Goal: Task Accomplishment & Management: Use online tool/utility

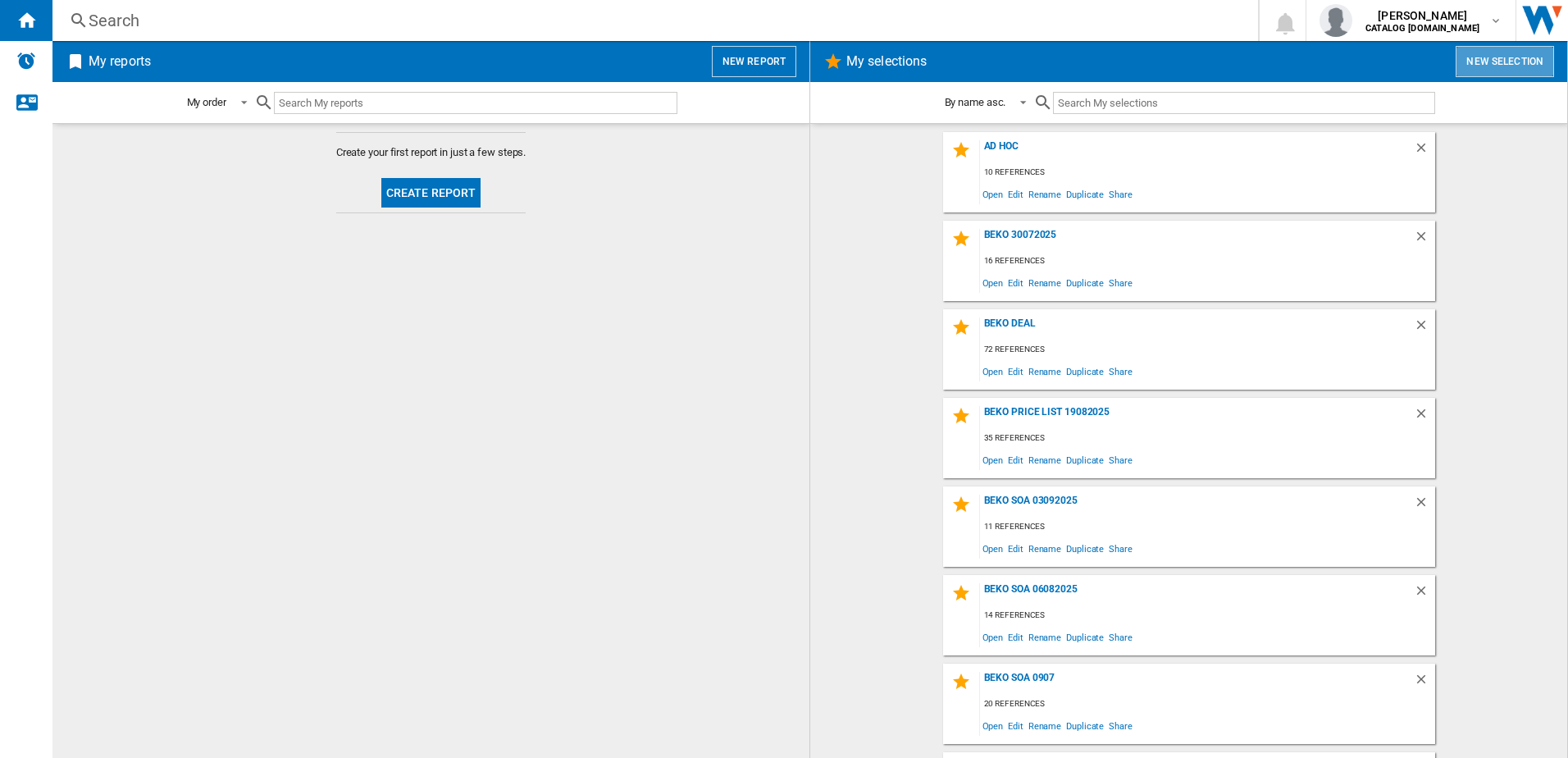
click at [1508, 57] on button "New selection" at bounding box center [1505, 62] width 98 height 31
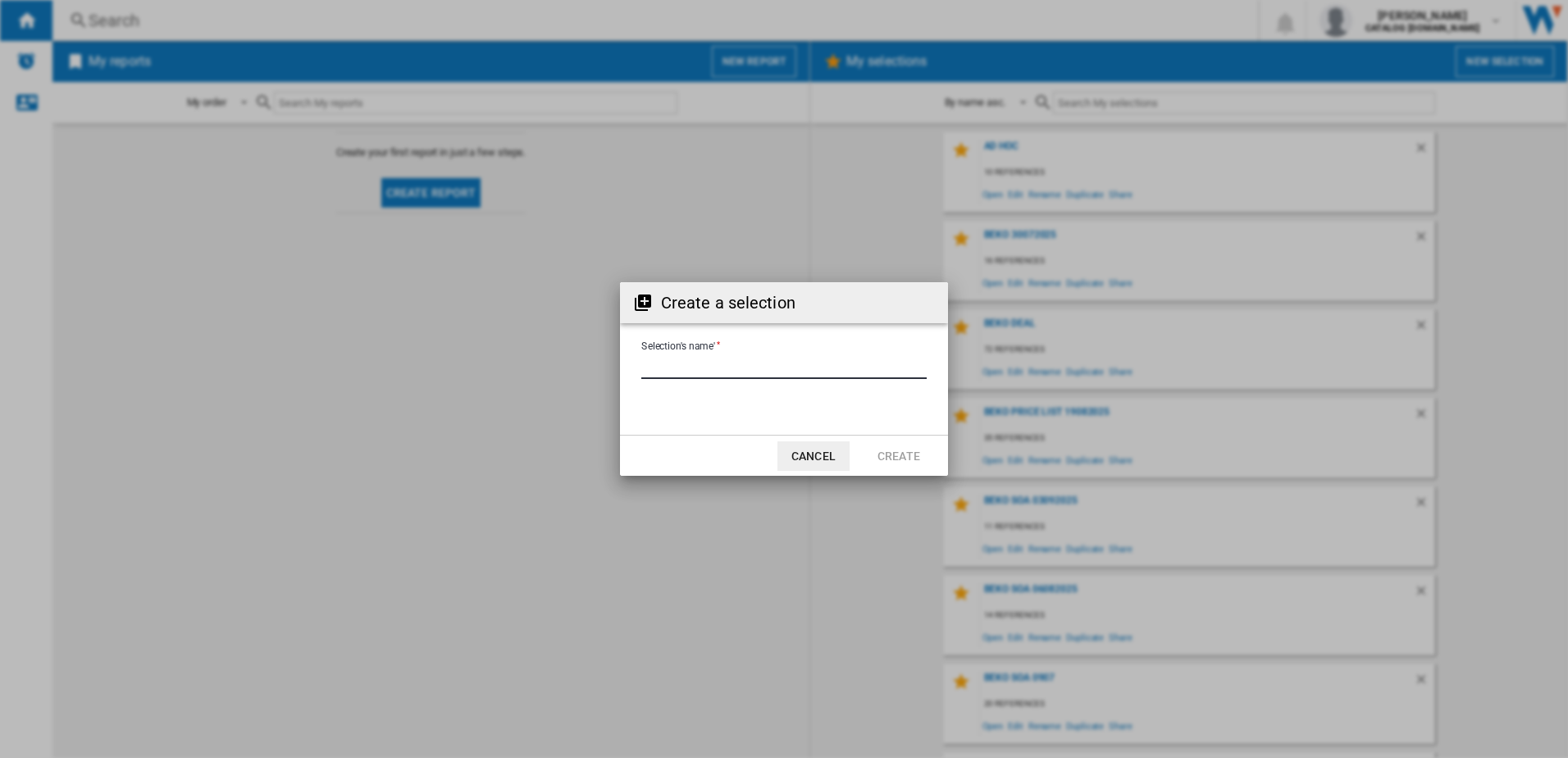
click at [788, 372] on input "Selection's name'" at bounding box center [784, 367] width 286 height 25
type input "**********"
click at [893, 453] on button "Create" at bounding box center [898, 456] width 72 height 29
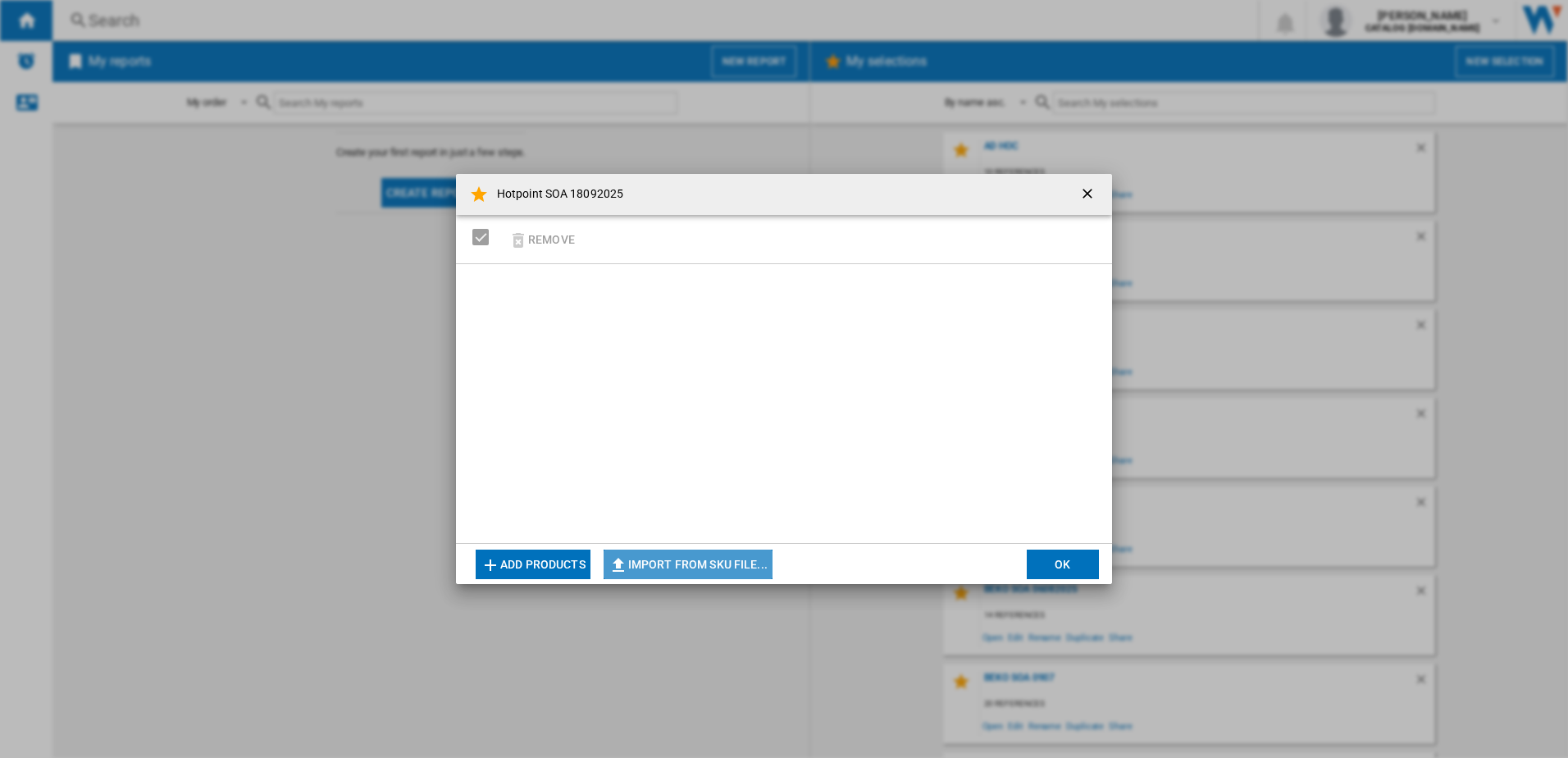
click at [663, 565] on button "Import from SKU file..." at bounding box center [688, 564] width 169 height 29
type input "**********"
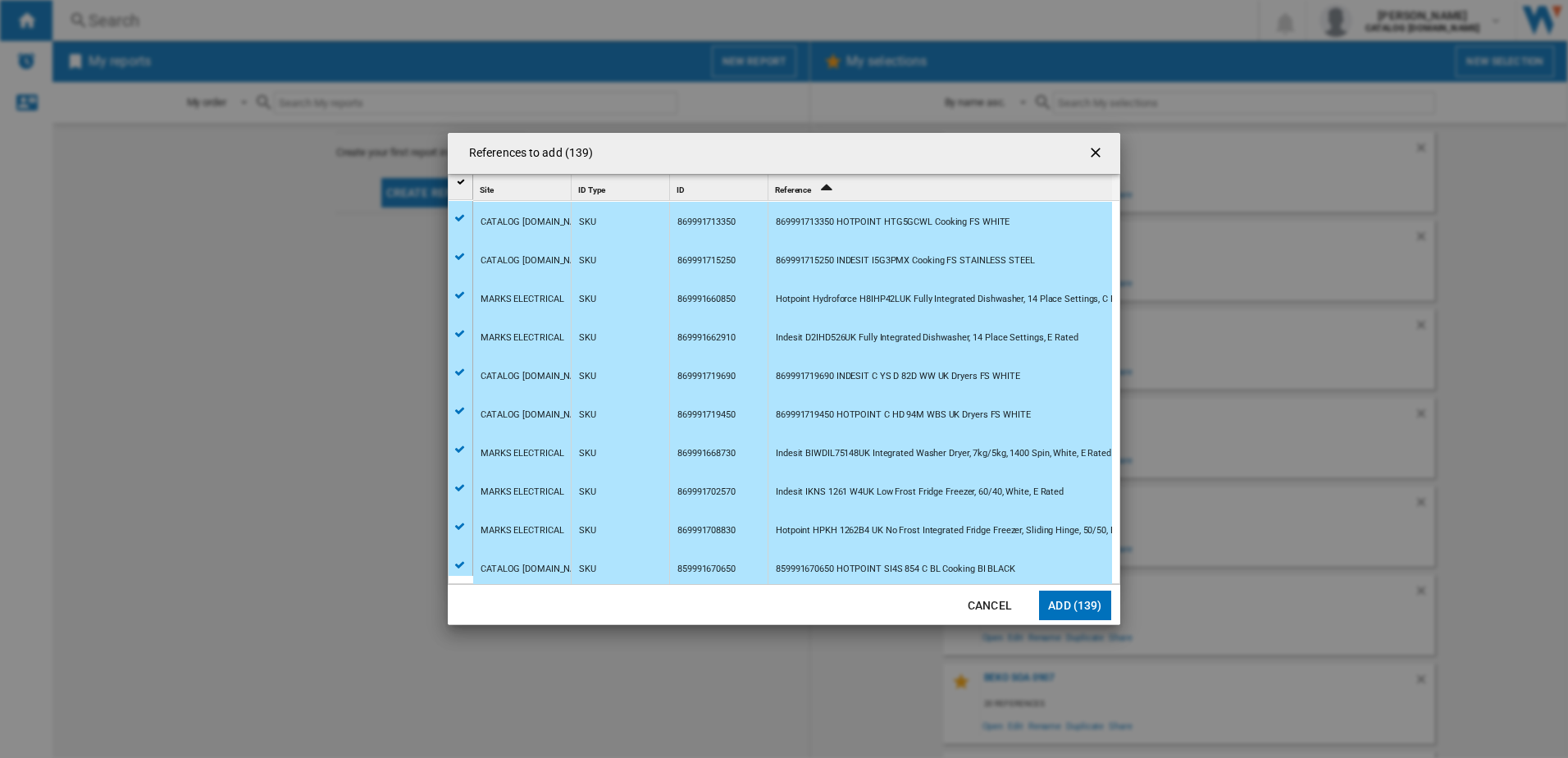
click at [1072, 608] on button "Add (139)" at bounding box center [1075, 605] width 72 height 29
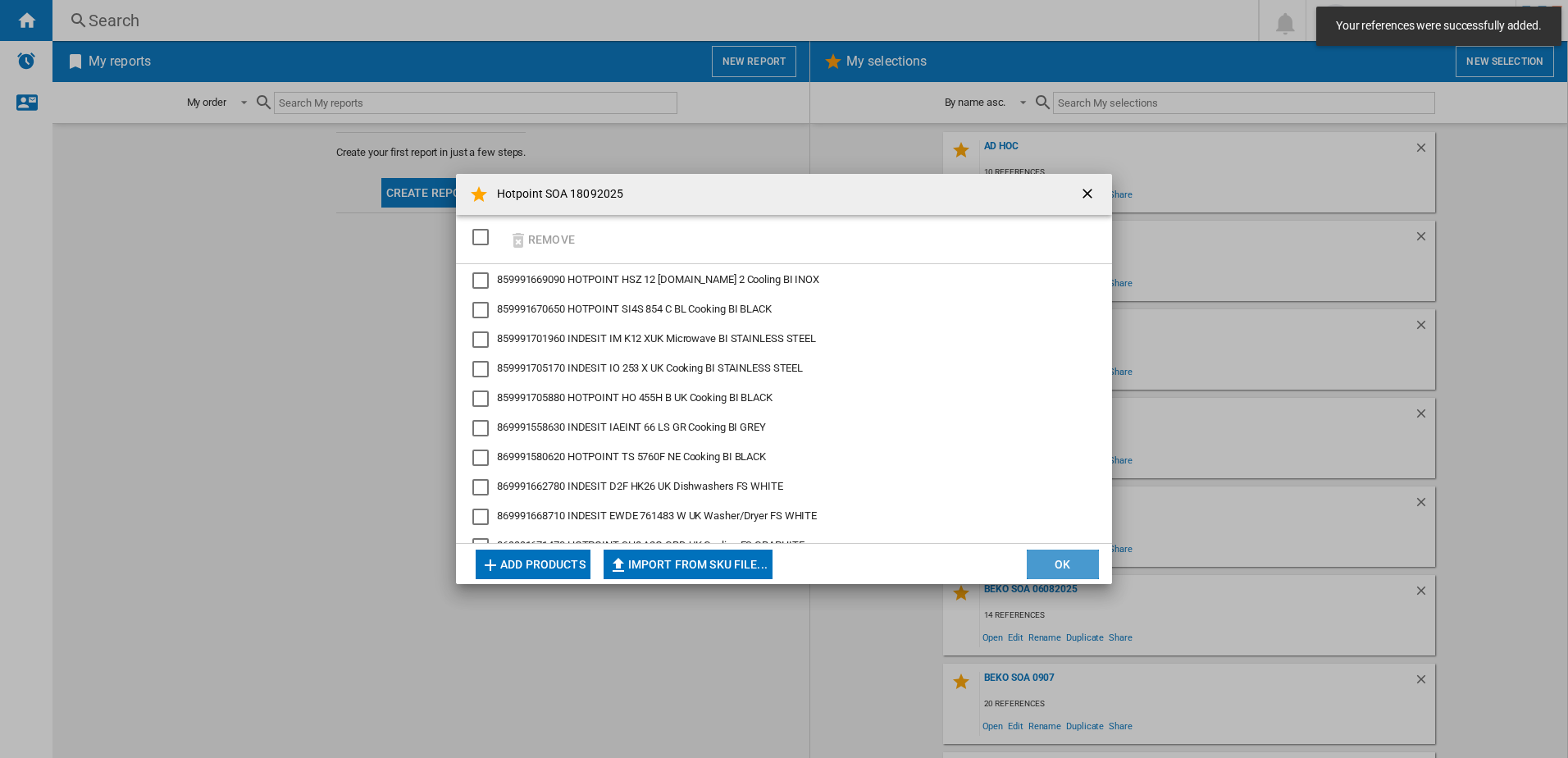
click at [1043, 562] on button "OK" at bounding box center [1063, 564] width 72 height 29
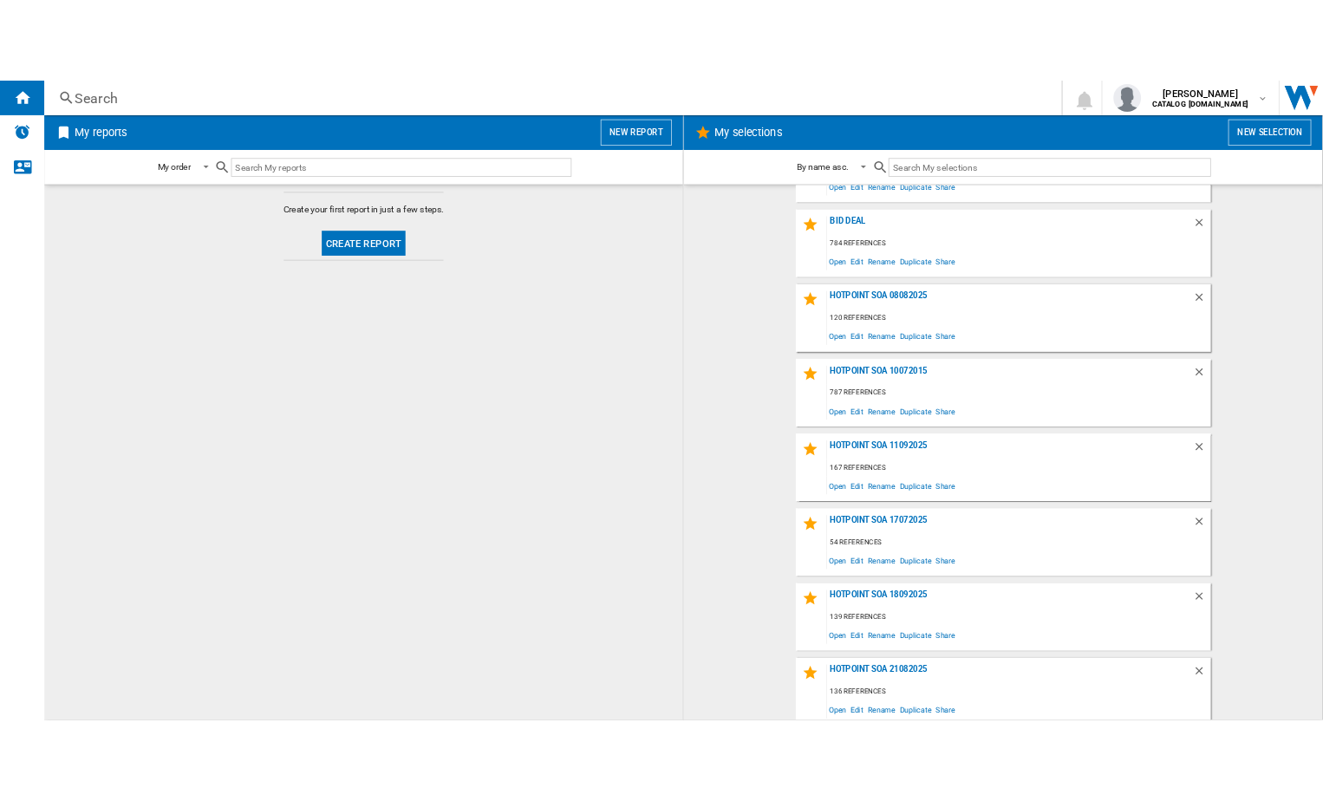
scroll to position [1301, 0]
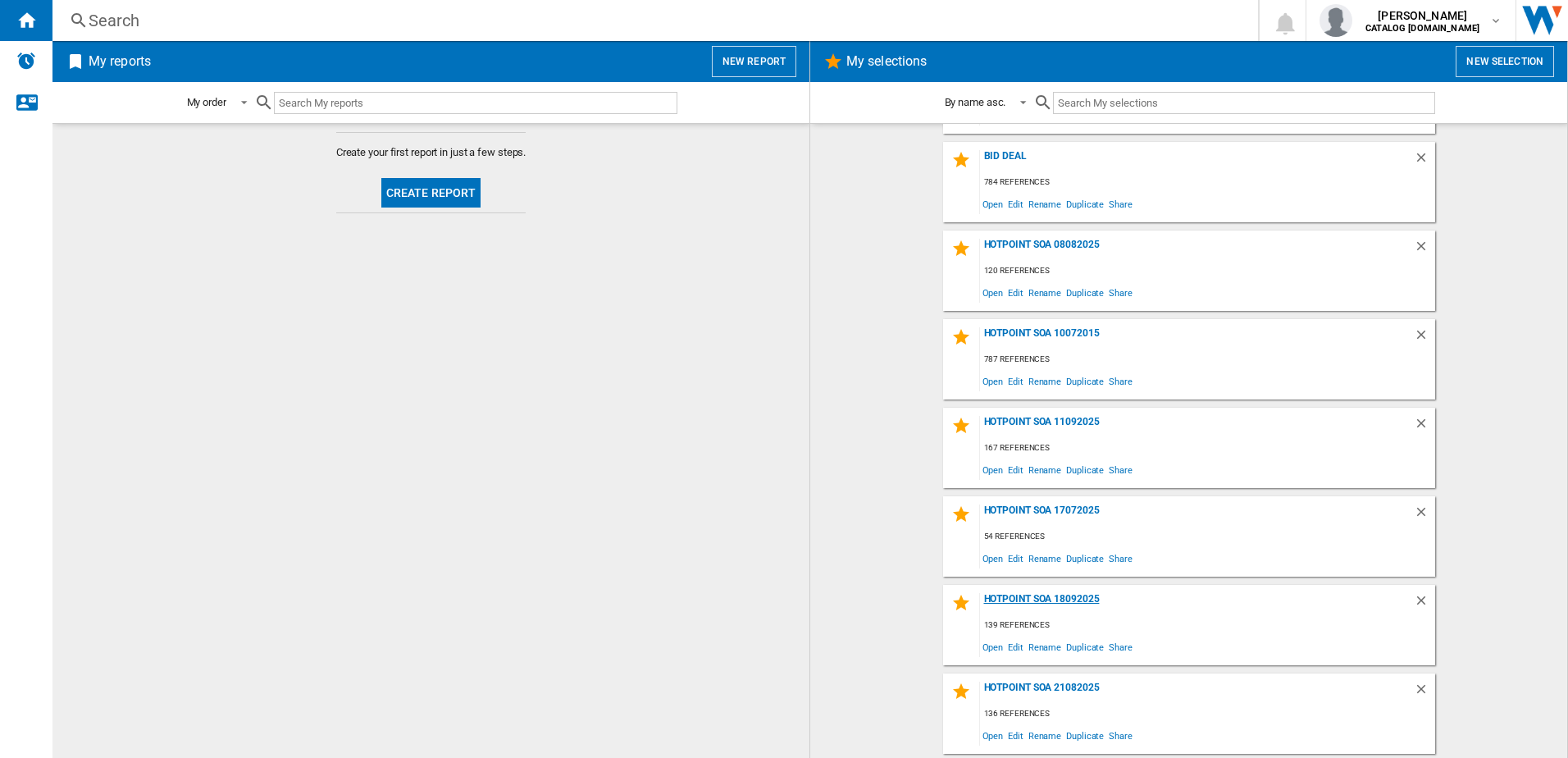
click at [1076, 598] on div "Hotpoint SOA 18092025" at bounding box center [1196, 604] width 434 height 22
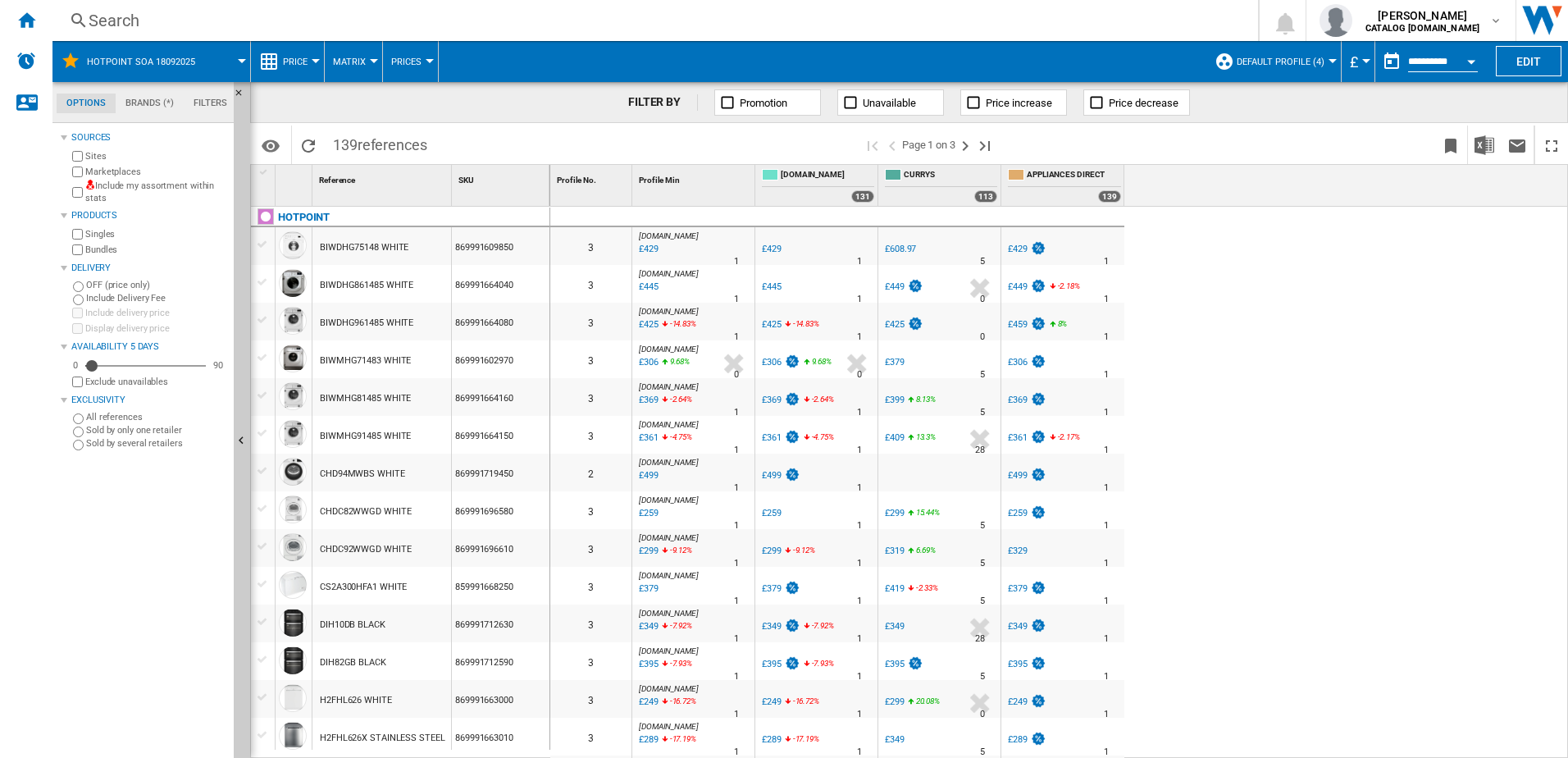
click at [1332, 59] on div at bounding box center [1333, 61] width 9 height 4
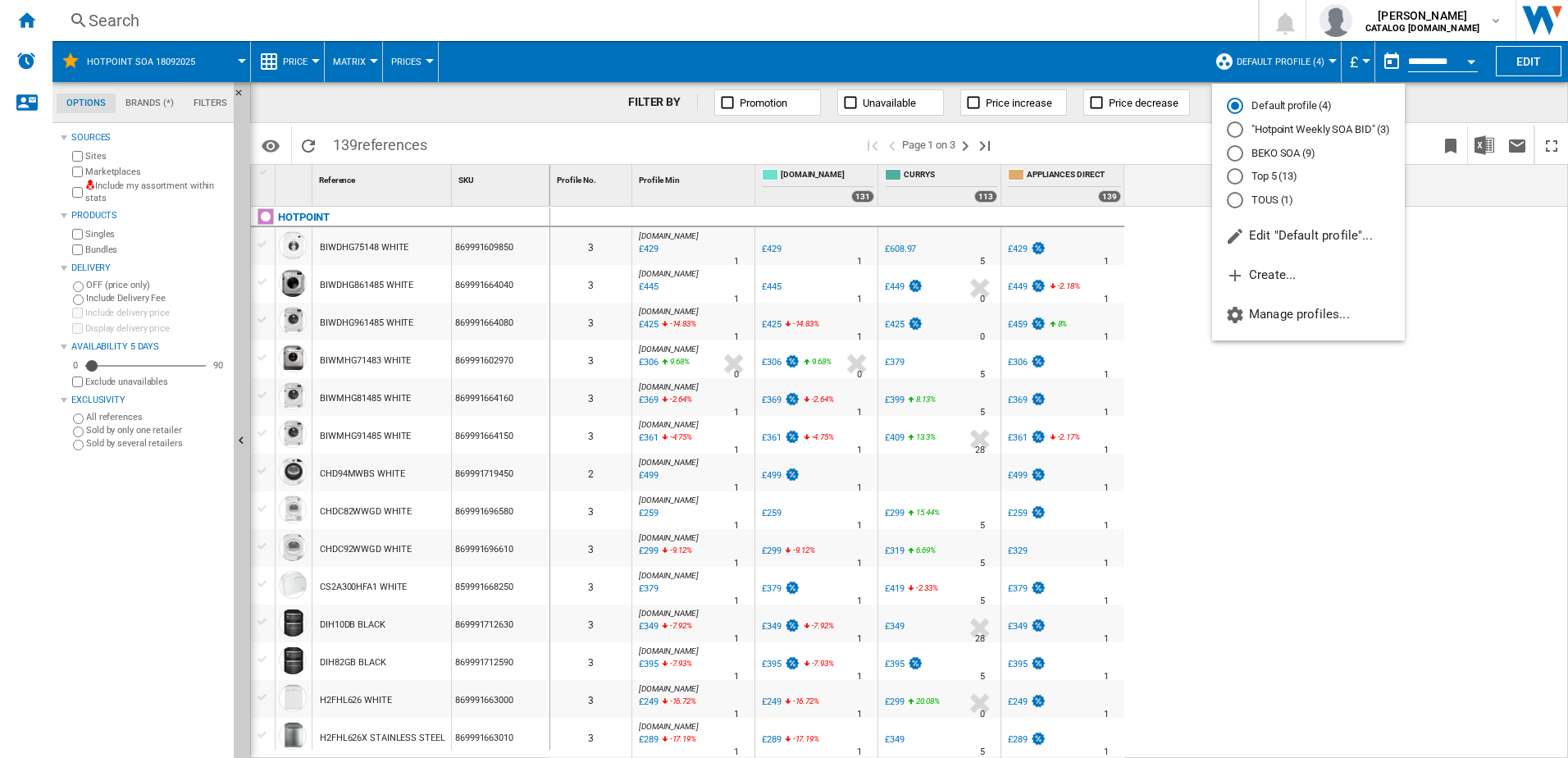
click at [1319, 129] on md-radio-button ""Hotpoint Weekly SOA BID" (3)" at bounding box center [1308, 130] width 164 height 15
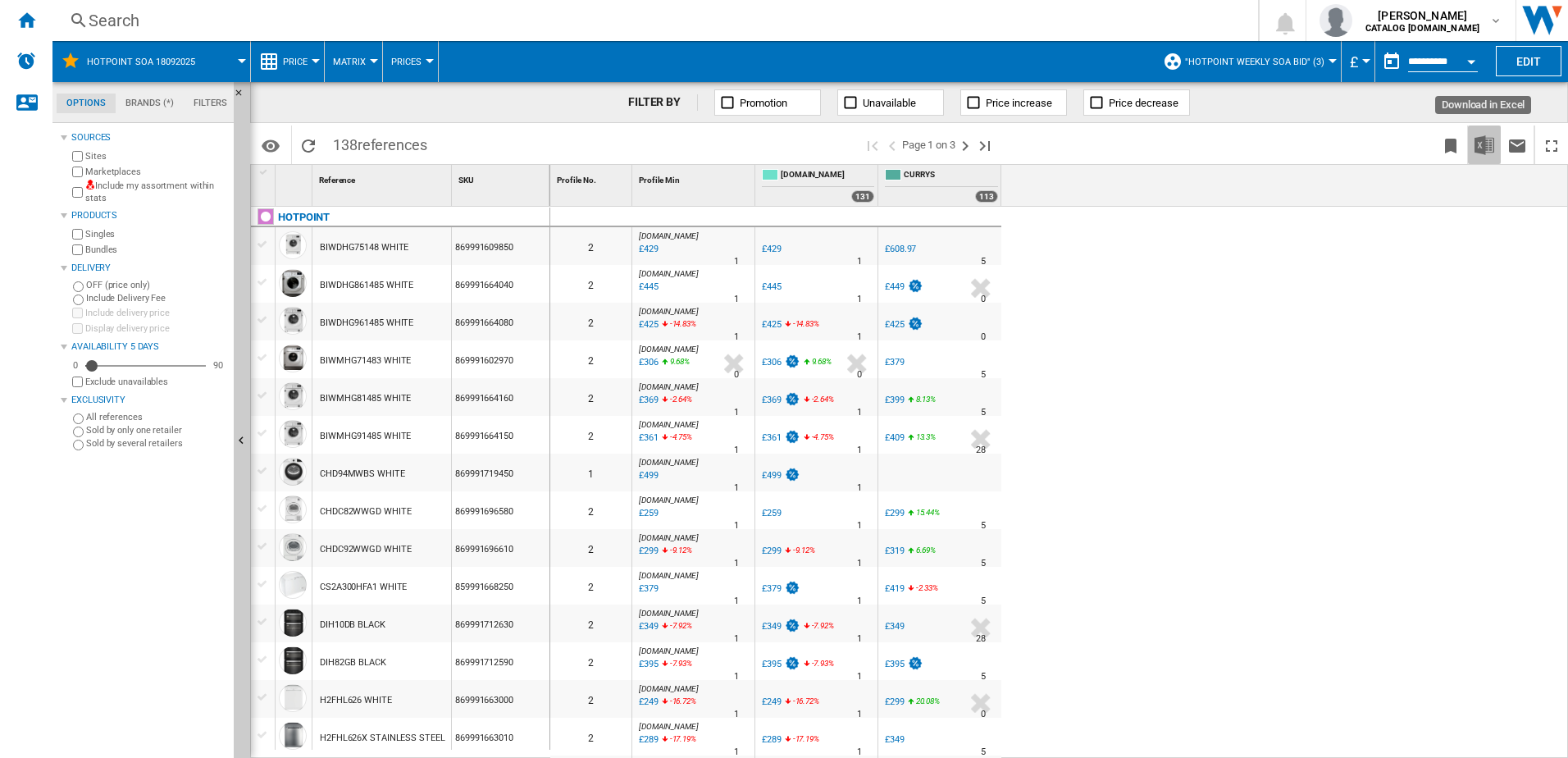
click at [1486, 143] on img "Download in Excel" at bounding box center [1484, 145] width 20 height 20
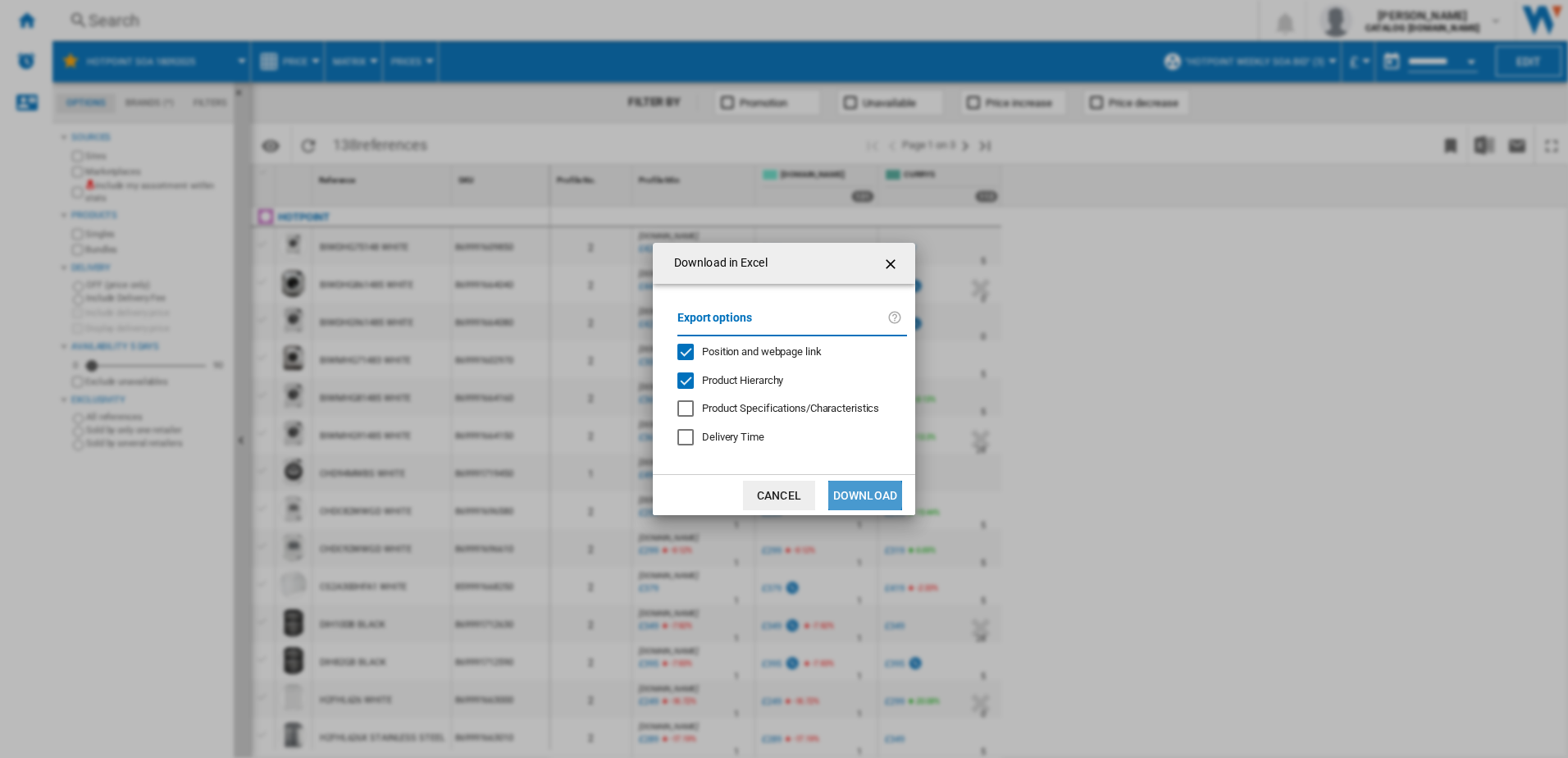
click at [862, 496] on button "Download" at bounding box center [865, 495] width 74 height 29
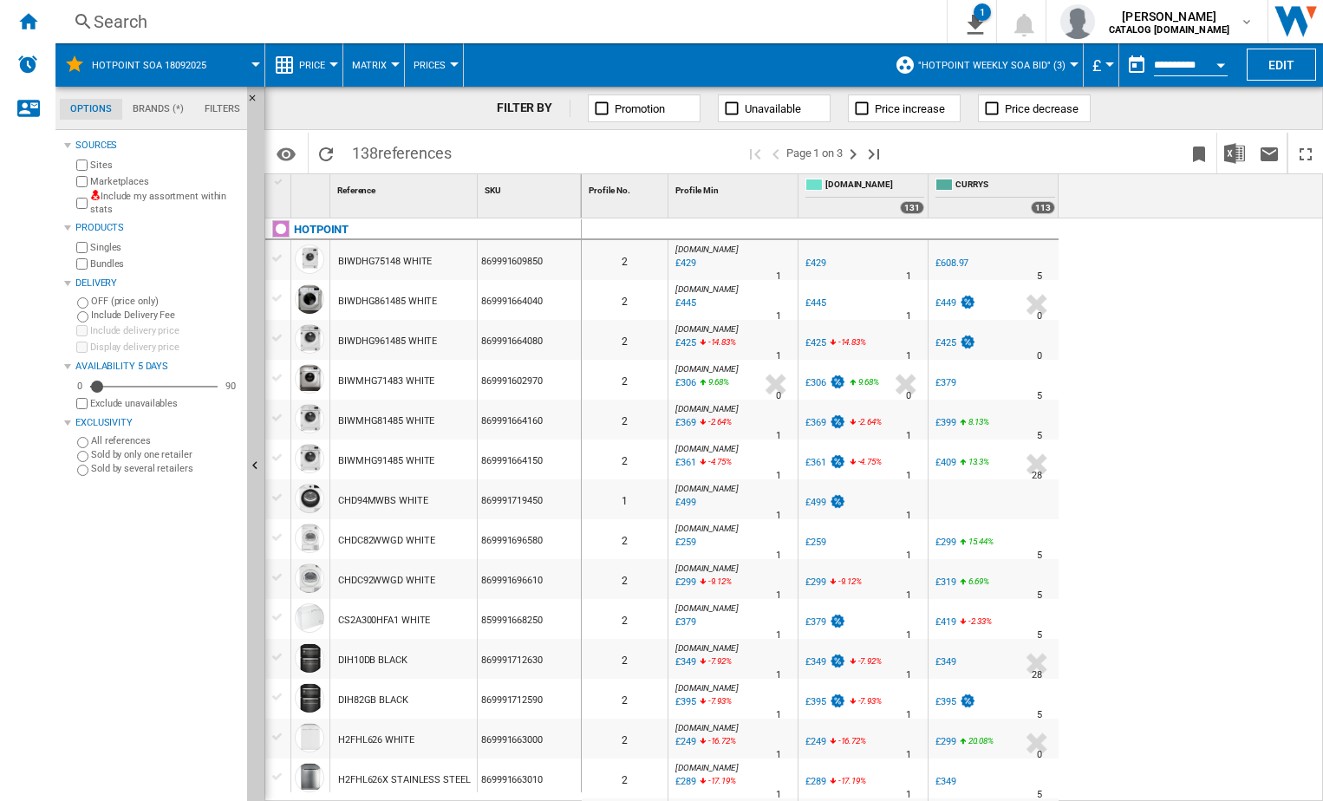
click at [267, 31] on div "Search" at bounding box center [498, 22] width 808 height 24
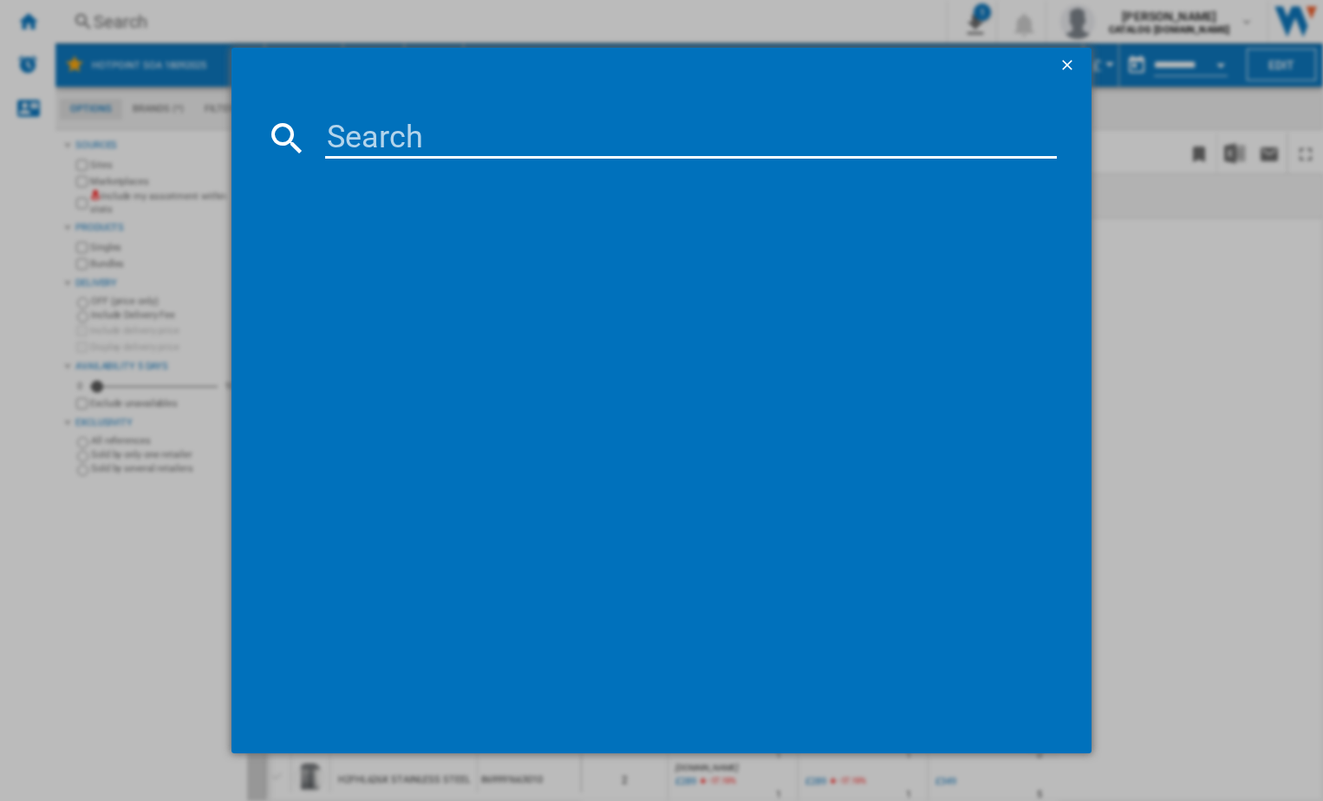
paste input "IAEINT66LSGR"
type input "IAEINT66LSGR"
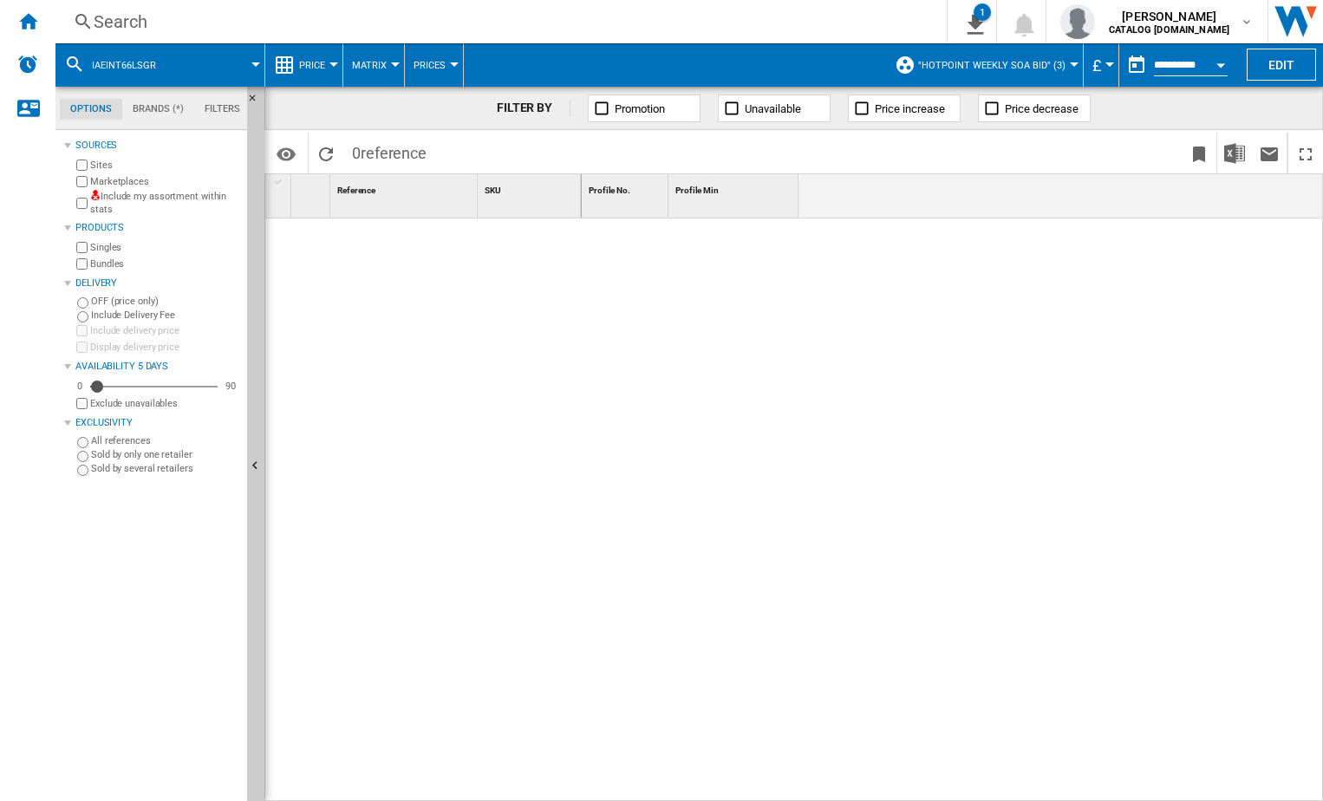
click at [292, 18] on div "Search" at bounding box center [498, 22] width 808 height 24
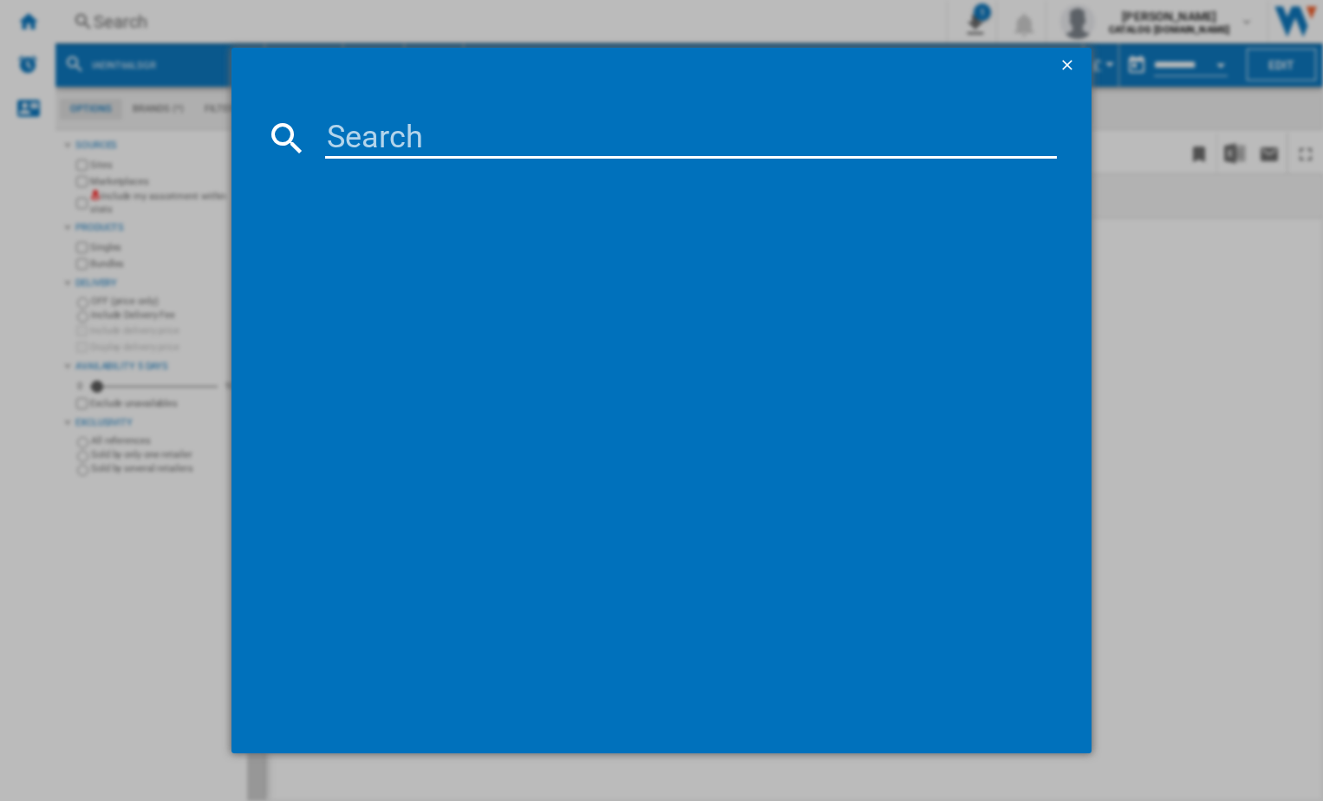
type input "869991558630"
